Goal: Transaction & Acquisition: Purchase product/service

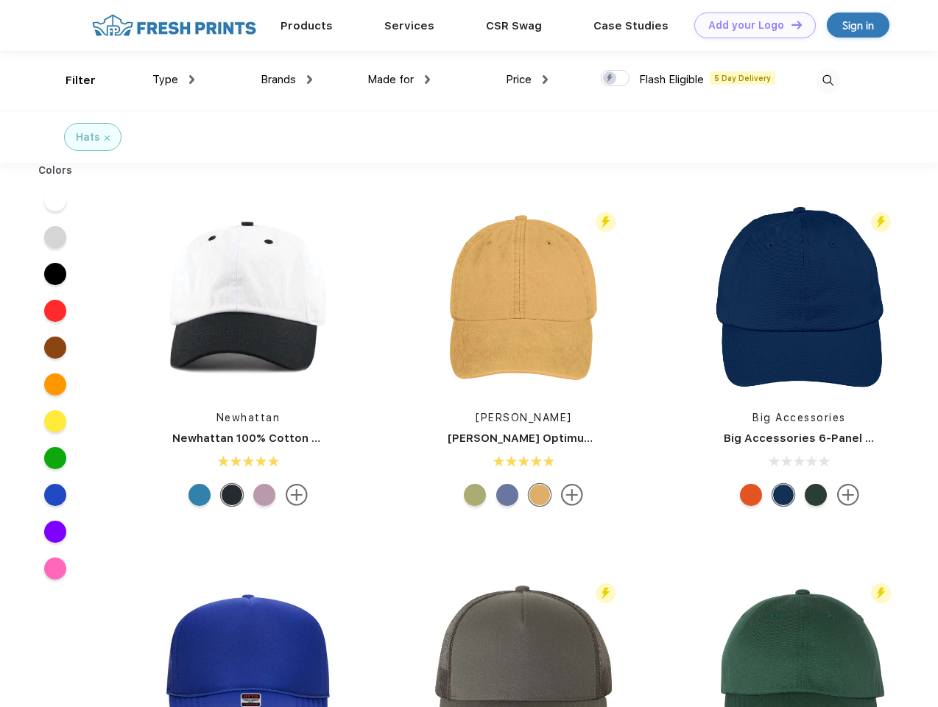
scroll to position [1, 0]
click at [750, 25] on link "Add your Logo Design Tool" at bounding box center [754, 26] width 121 height 26
click at [0, 0] on div "Design Tool" at bounding box center [0, 0] width 0 height 0
click at [790, 24] on link "Add your Logo Design Tool" at bounding box center [754, 26] width 121 height 26
click at [71, 80] on div "Filter" at bounding box center [81, 80] width 30 height 17
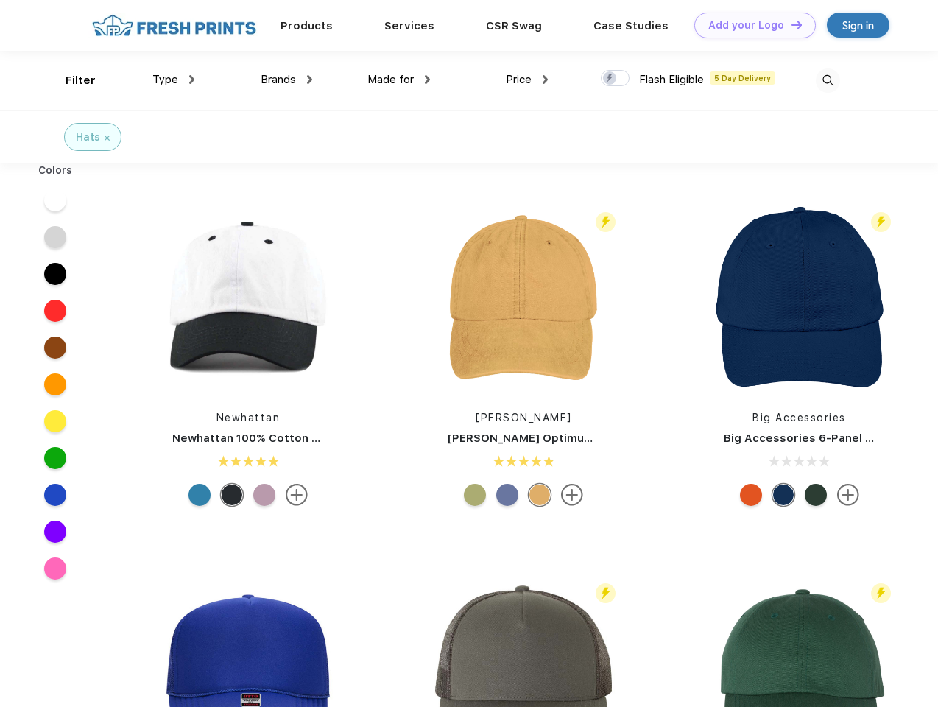
click at [174, 80] on span "Type" at bounding box center [165, 79] width 26 height 13
click at [286, 80] on span "Brands" at bounding box center [278, 79] width 35 height 13
click at [399, 80] on span "Made for" at bounding box center [390, 79] width 46 height 13
click at [527, 80] on span "Price" at bounding box center [519, 79] width 26 height 13
click at [616, 79] on div at bounding box center [615, 78] width 29 height 16
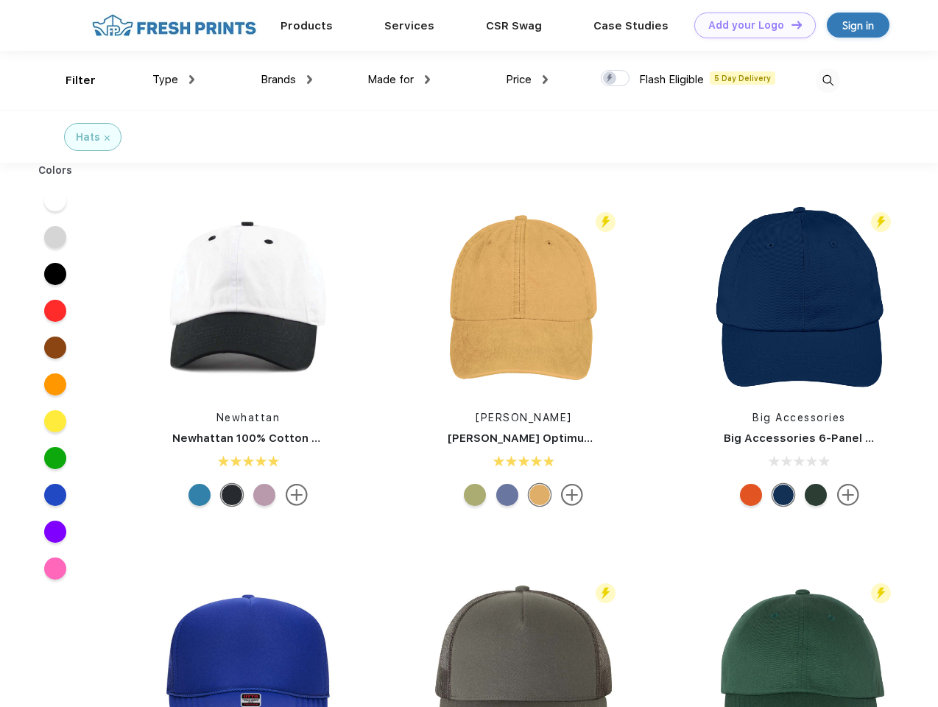
click at [610, 79] on input "checkbox" at bounding box center [606, 74] width 10 height 10
click at [828, 80] on img at bounding box center [828, 80] width 24 height 24
